Goal: Task Accomplishment & Management: Manage account settings

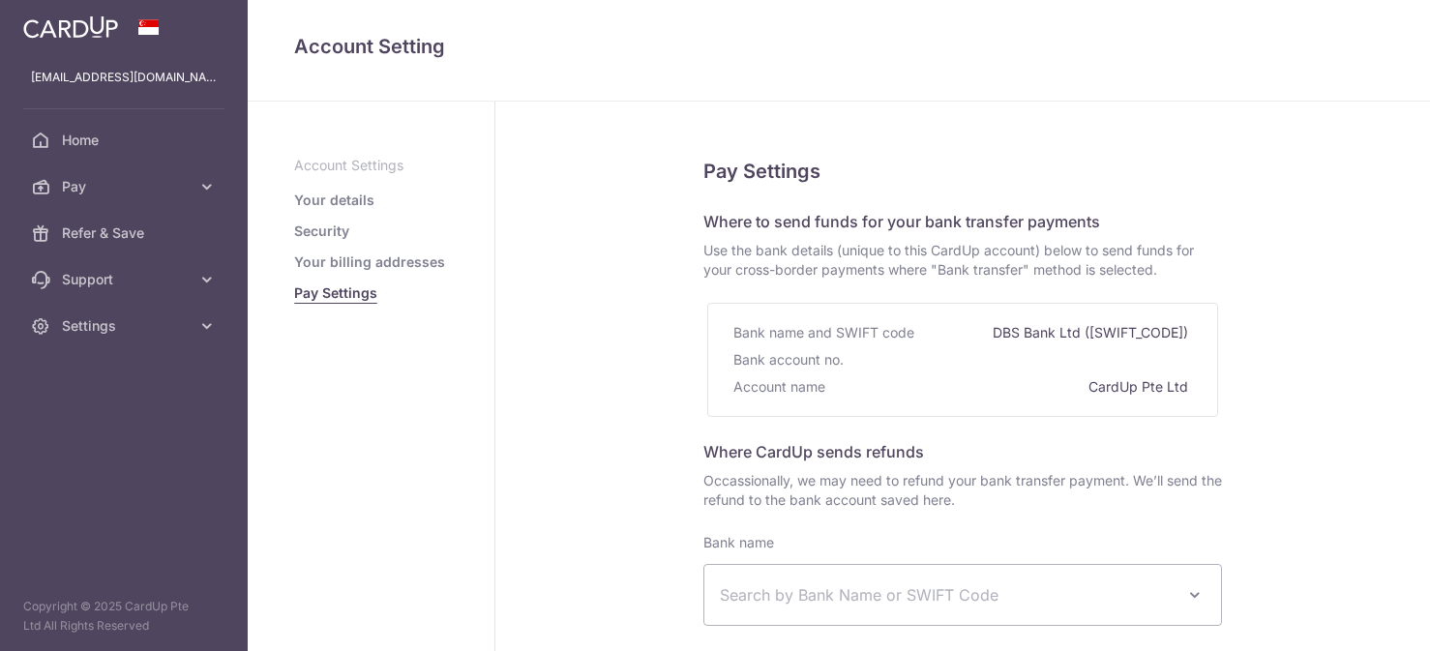
select select
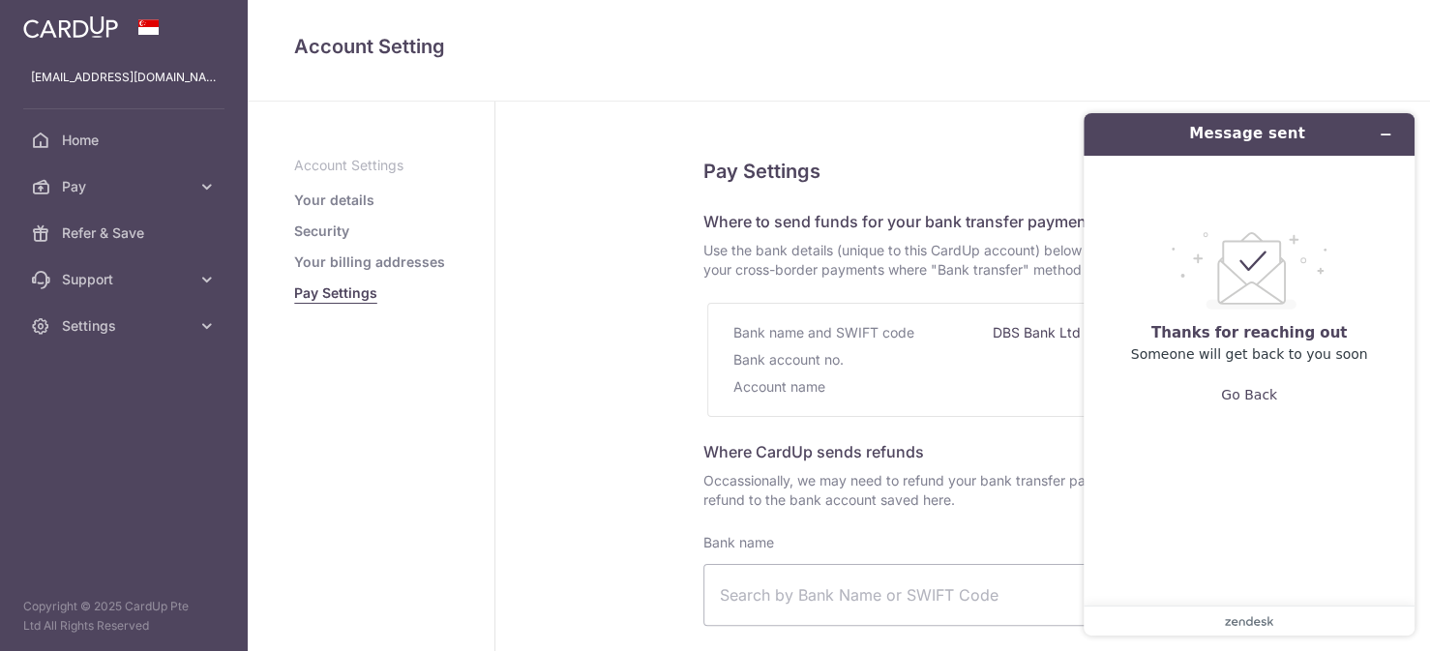
scroll to position [406, 0]
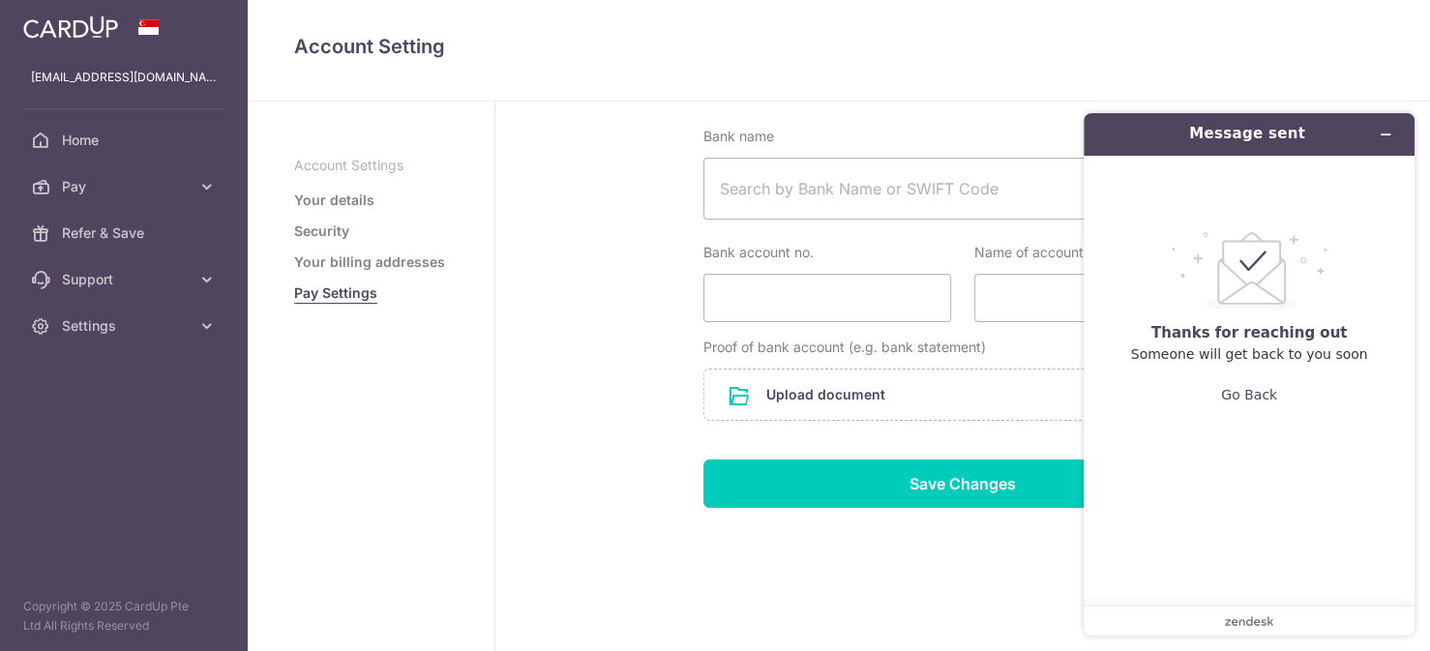
click at [534, 348] on div "Pay Settings Where to send funds for your bank transfer payments Use the bank d…" at bounding box center [962, 174] width 935 height 958
click at [88, 191] on span "Pay" at bounding box center [126, 186] width 128 height 19
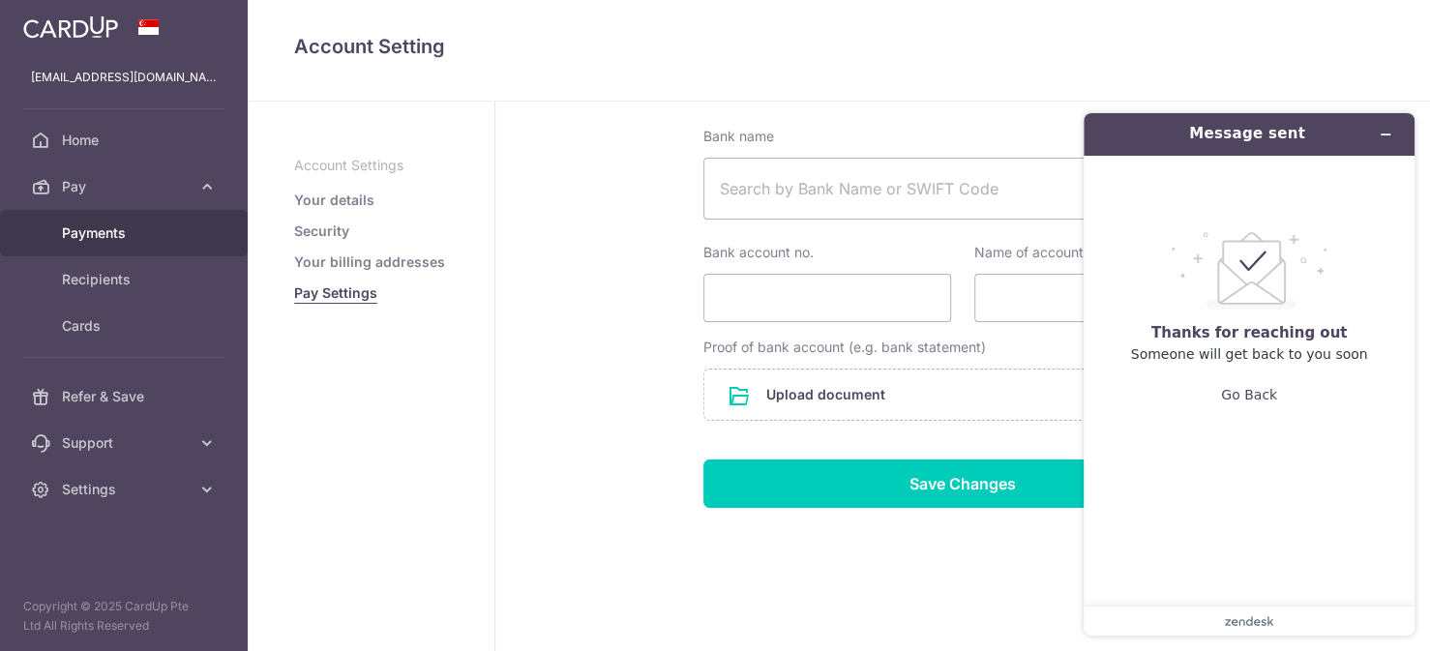
click at [98, 231] on span "Payments" at bounding box center [126, 233] width 128 height 19
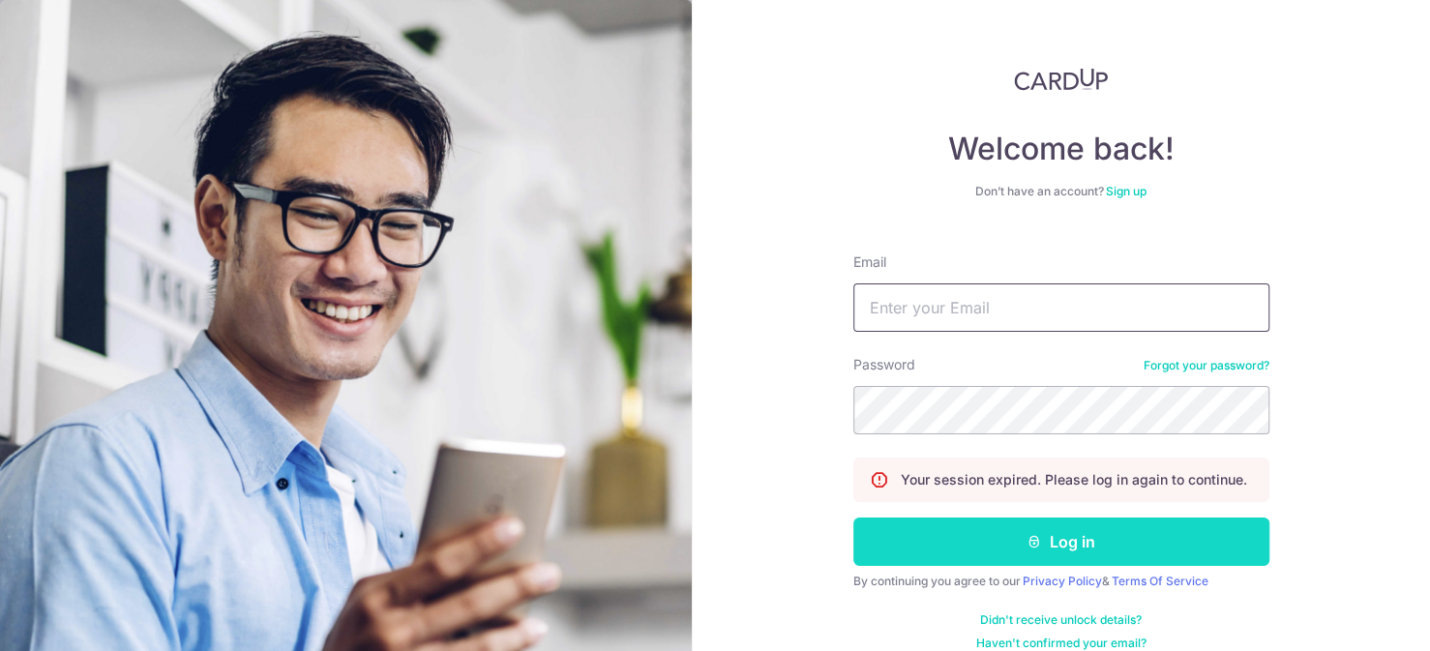
type input "Edmundtan23@gmail.com"
click at [1049, 537] on button "Log in" at bounding box center [1062, 542] width 416 height 48
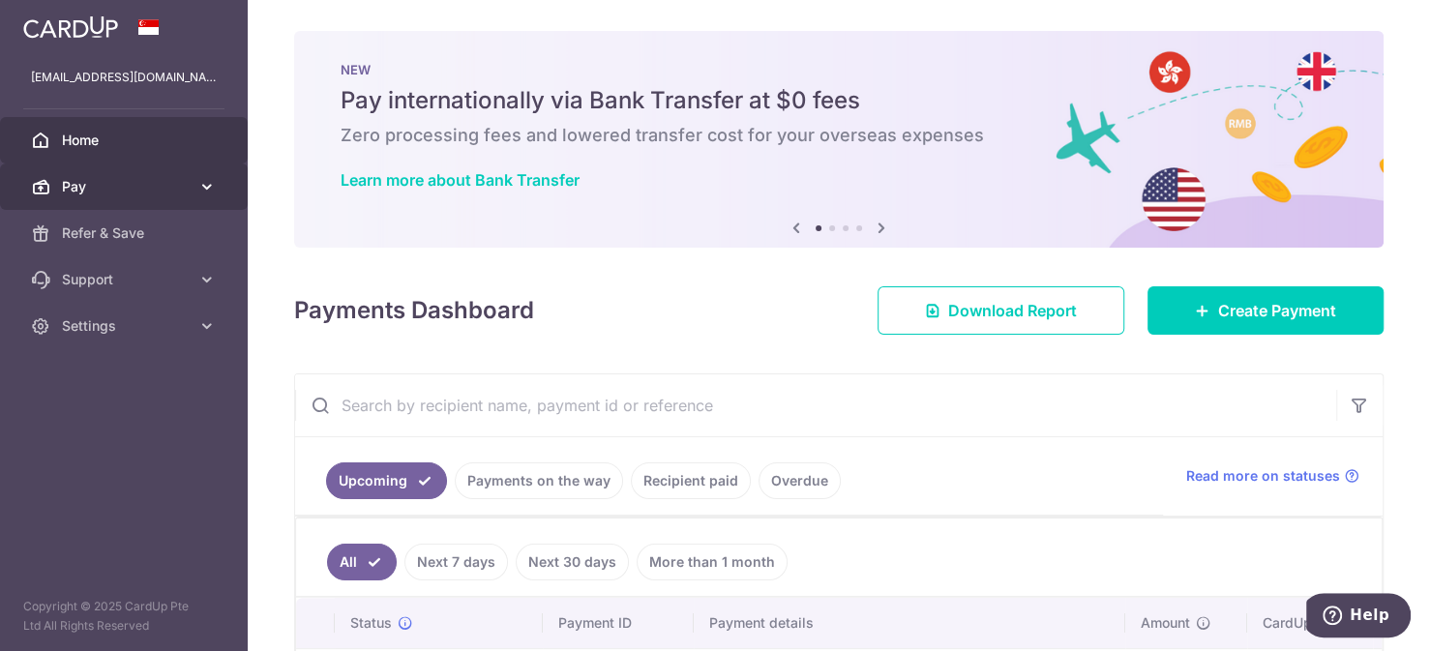
click at [187, 184] on span "Pay" at bounding box center [126, 186] width 128 height 19
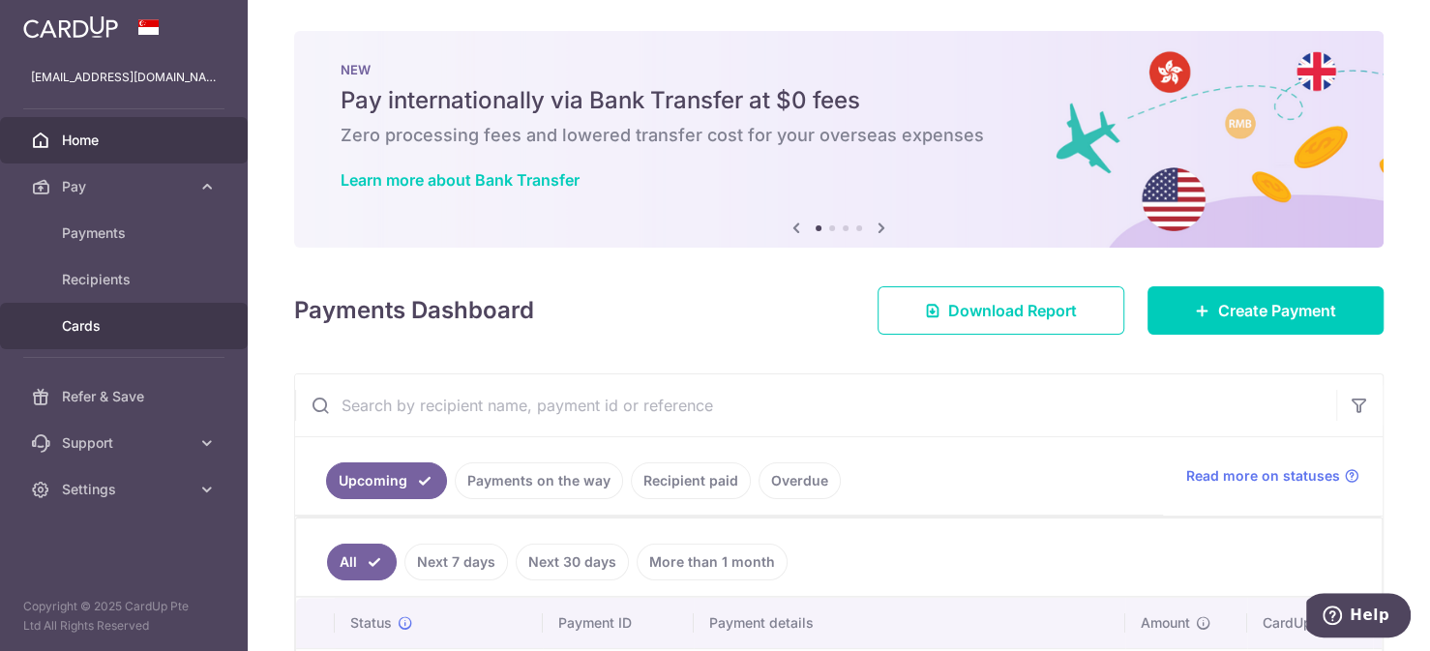
click at [95, 330] on span "Cards" at bounding box center [126, 325] width 128 height 19
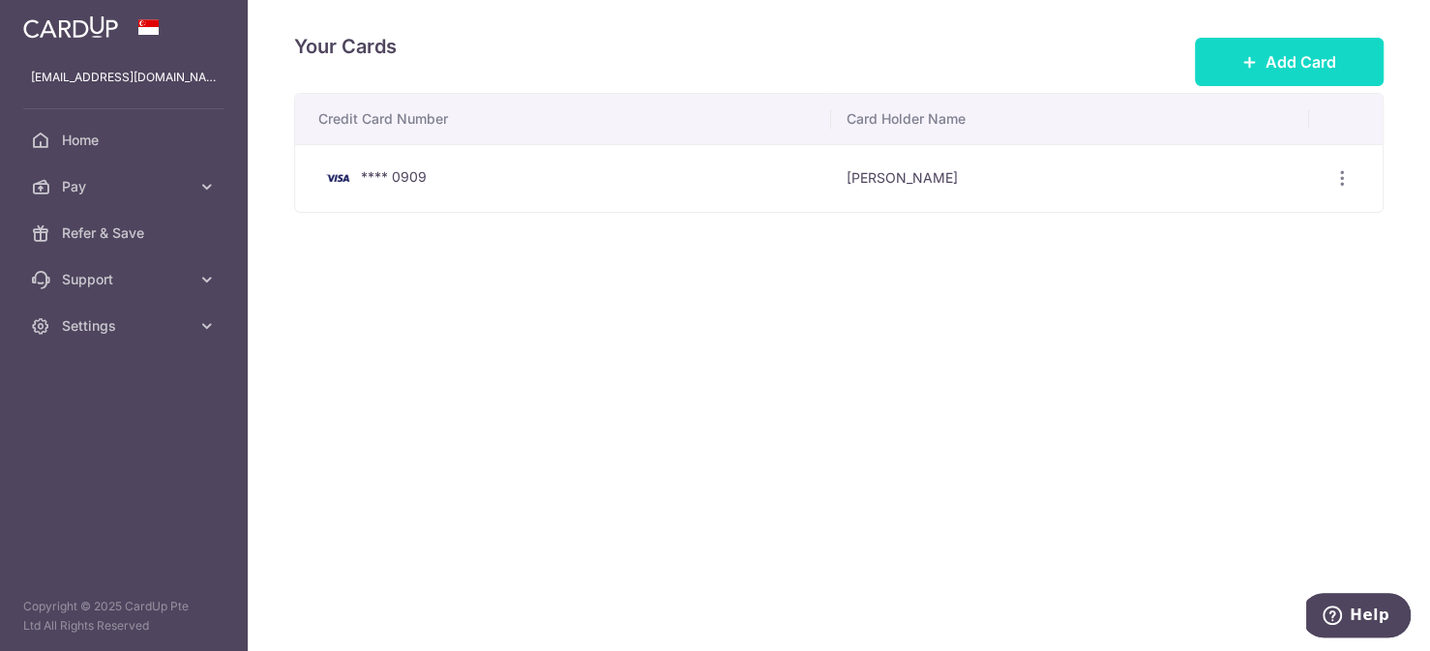
click at [1261, 73] on button "Add Card" at bounding box center [1289, 62] width 189 height 48
